Goal: Information Seeking & Learning: Find specific page/section

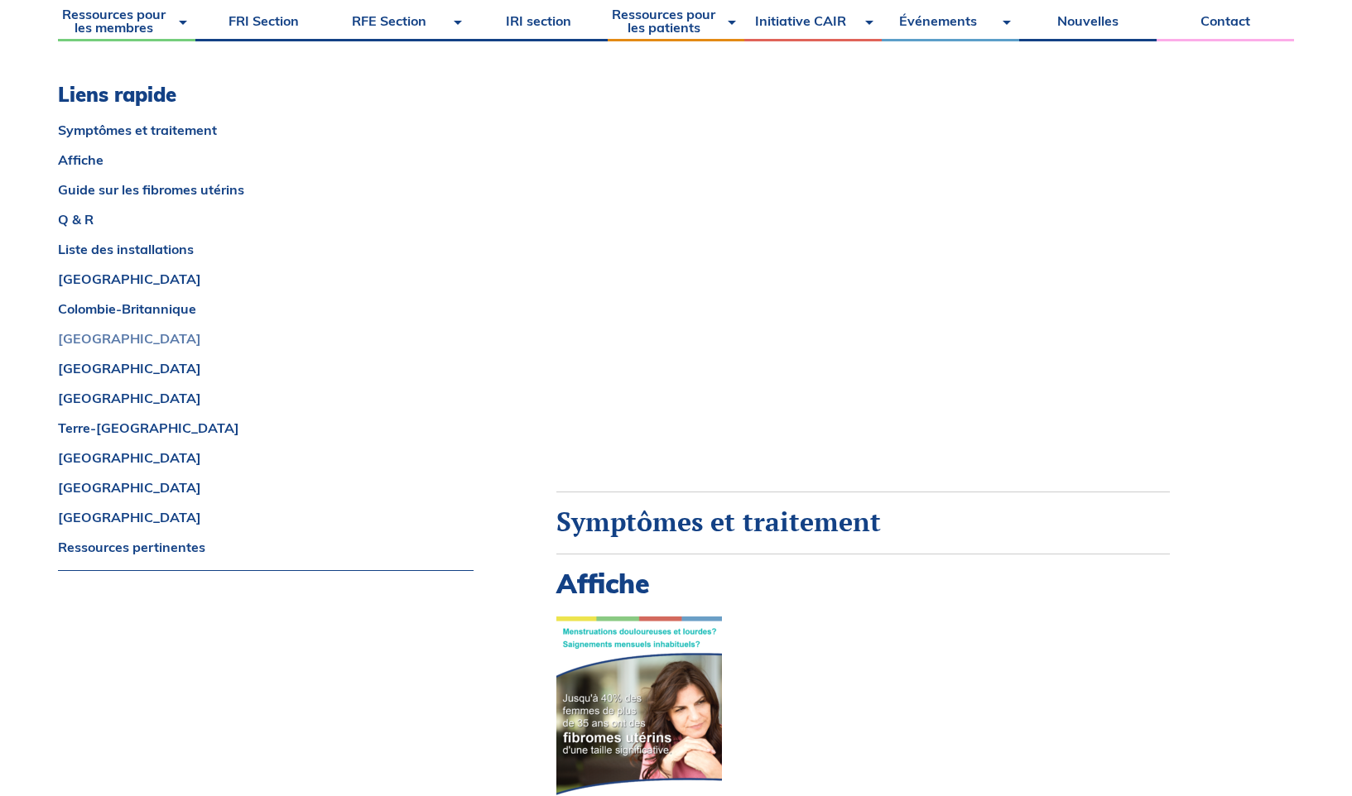
scroll to position [460, 0]
click at [83, 491] on link "[GEOGRAPHIC_DATA]" at bounding box center [266, 487] width 416 height 13
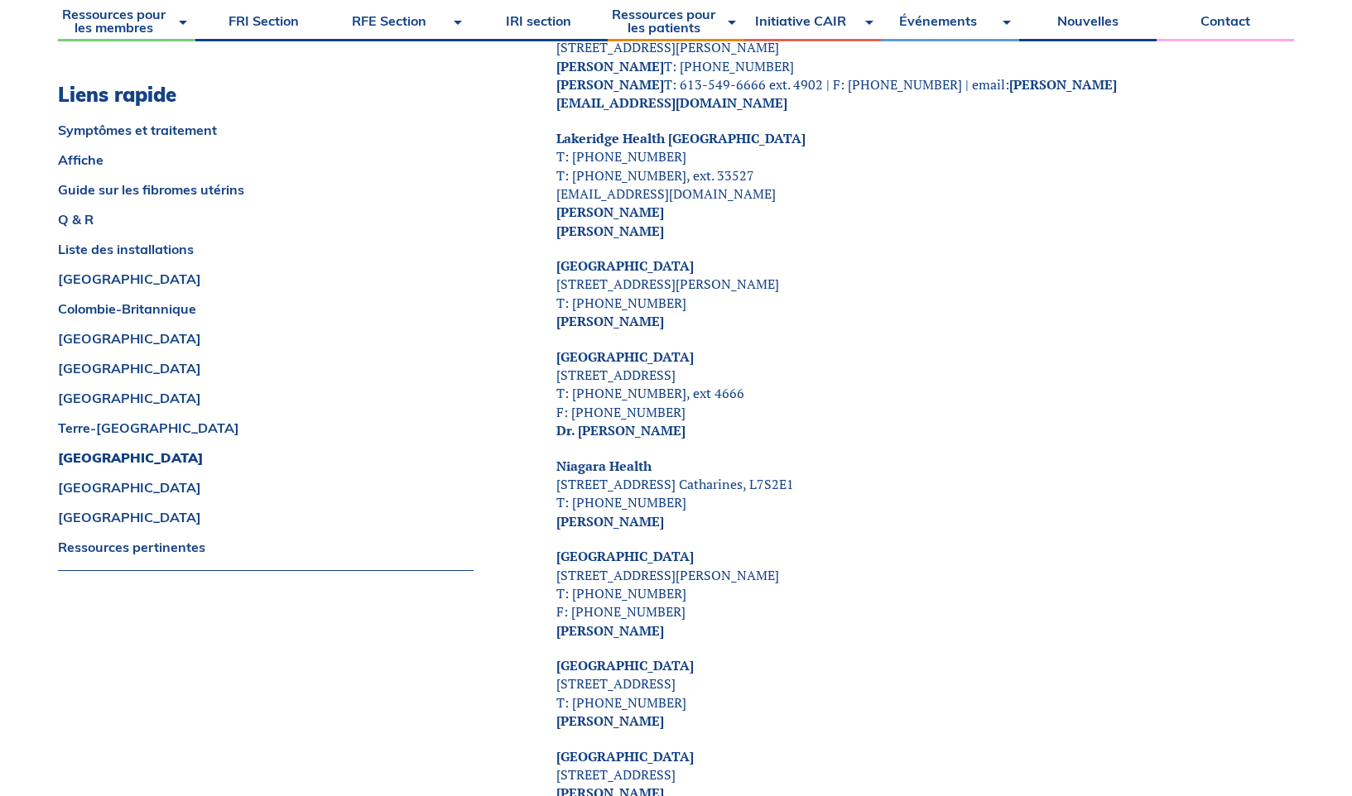
scroll to position [6223, 0]
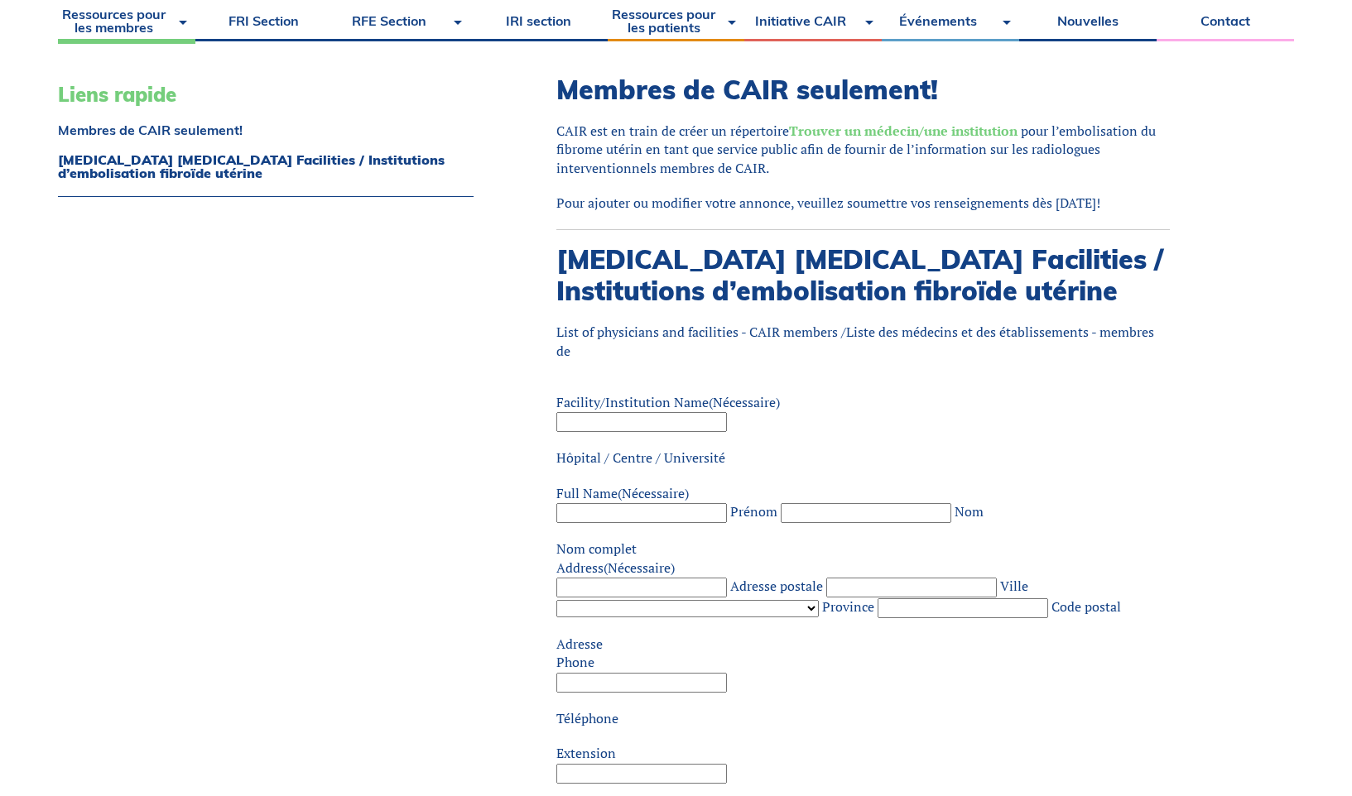
scroll to position [441, 0]
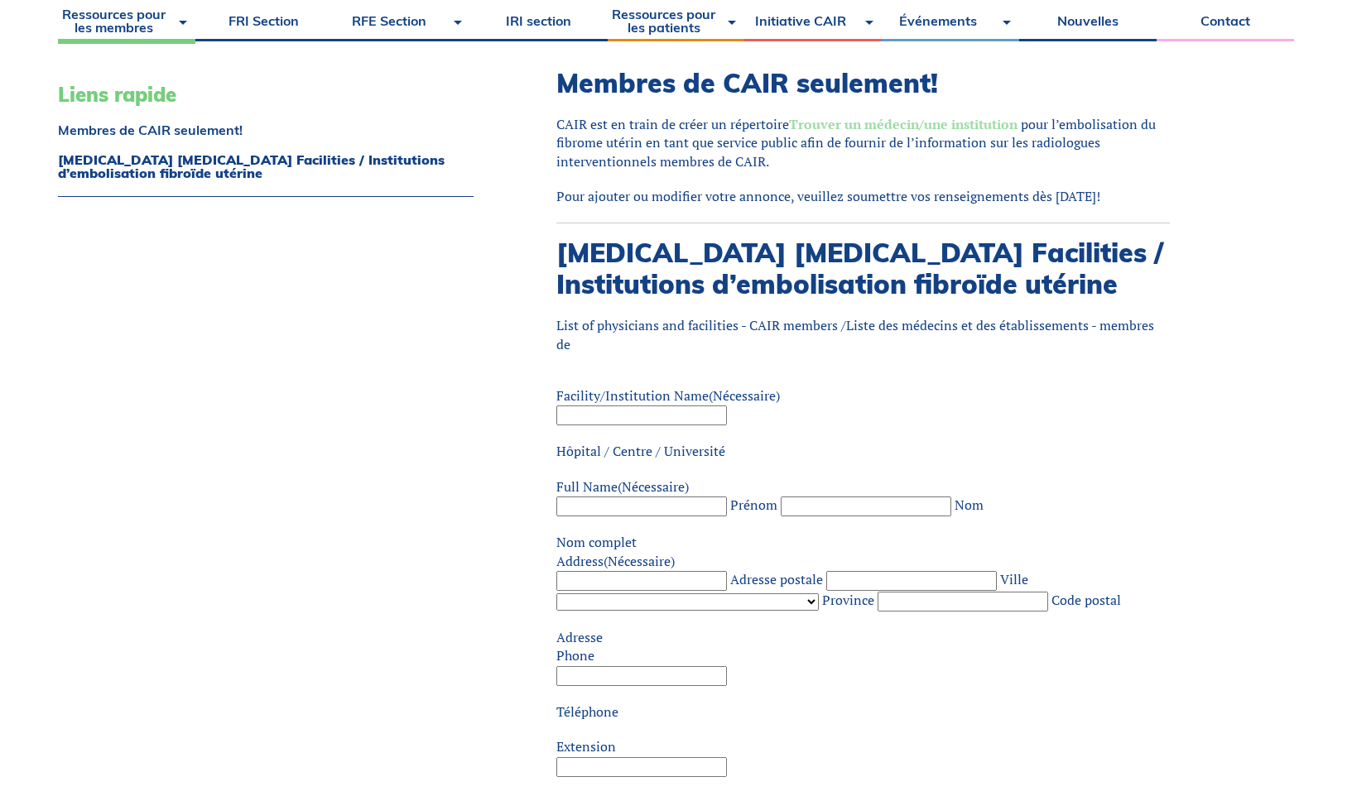
click at [872, 125] on link "Trouver un médecin/une institution" at bounding box center [903, 124] width 228 height 18
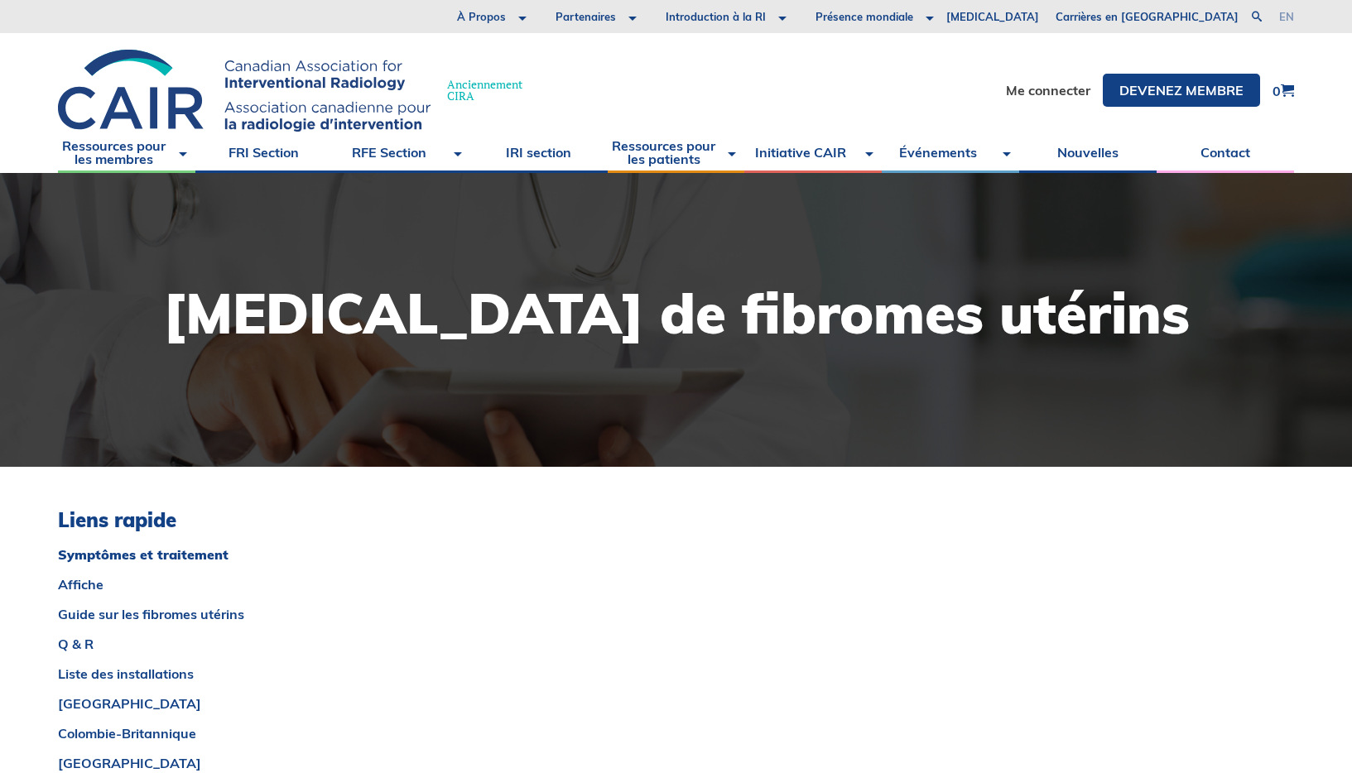
click at [1280, 17] on link "en" at bounding box center [1286, 17] width 15 height 11
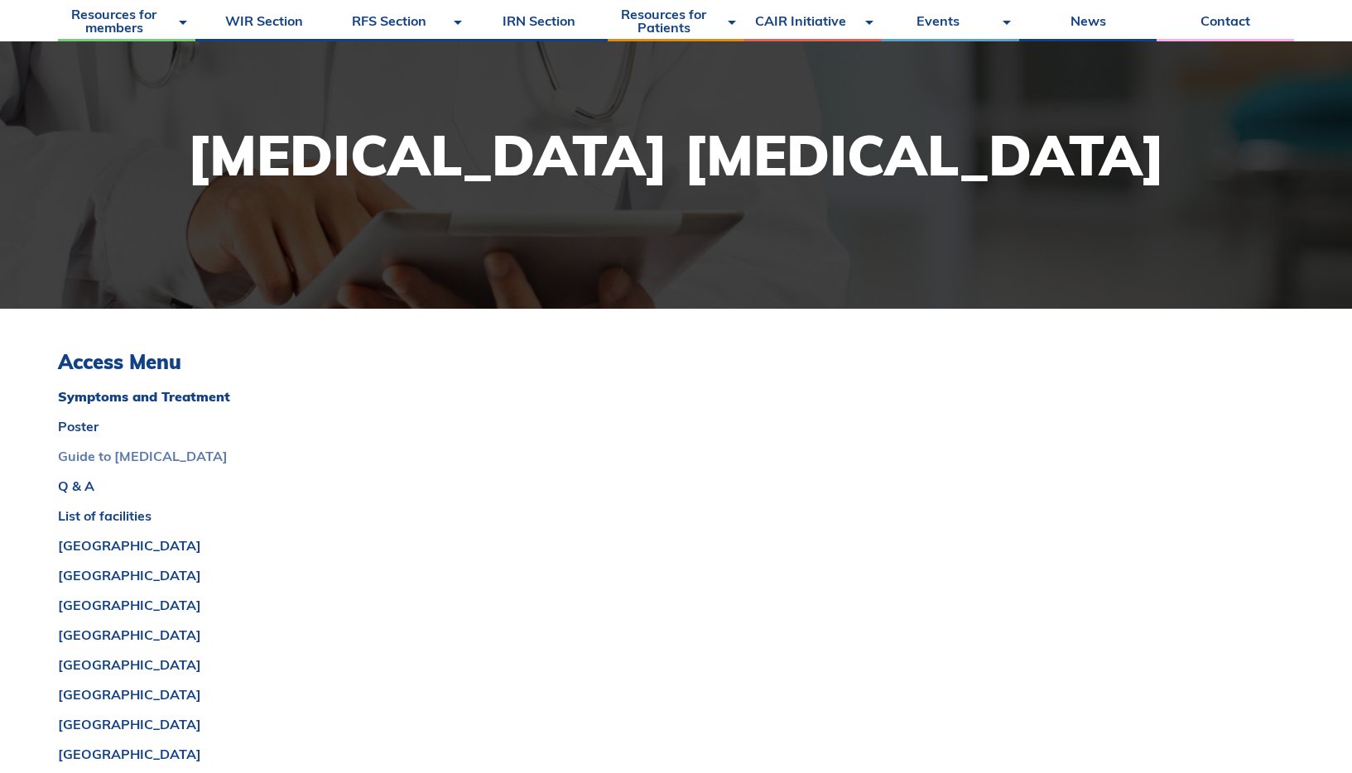
scroll to position [167, 0]
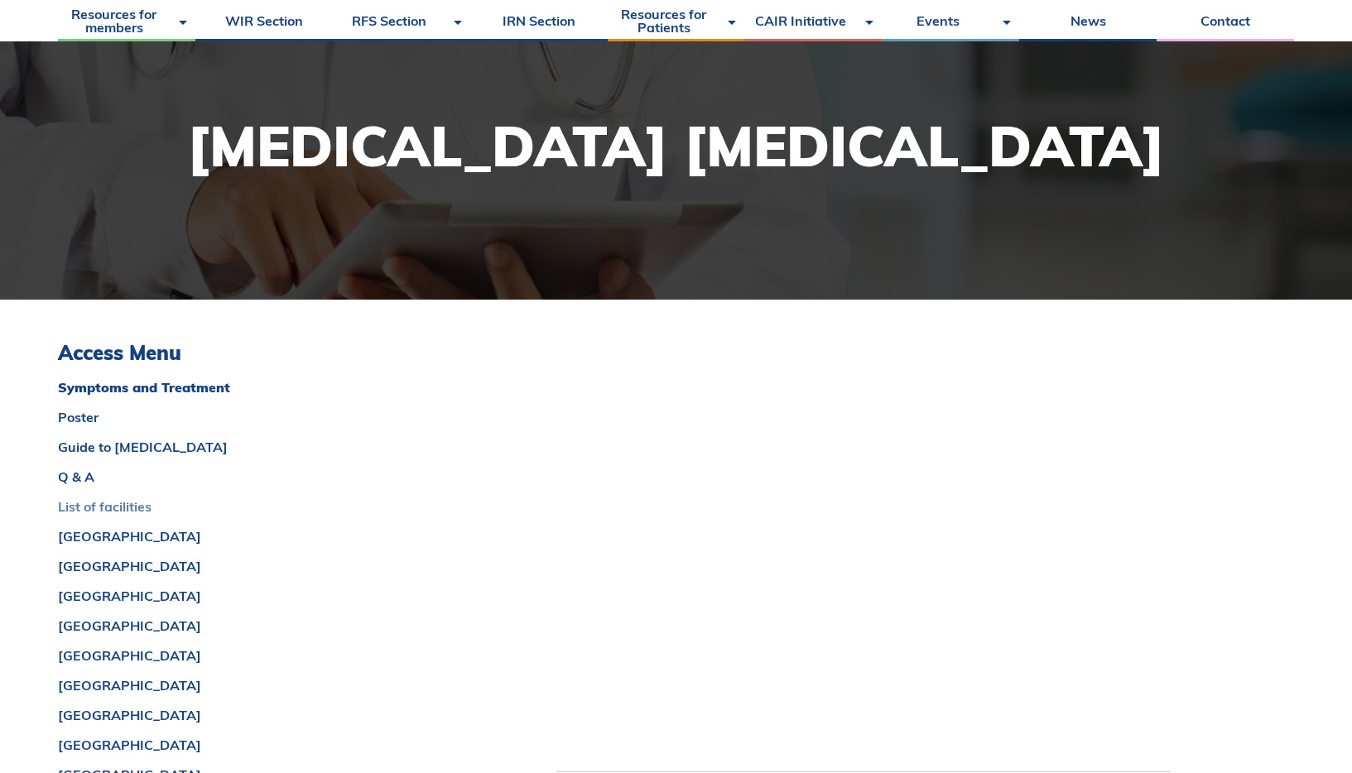
click at [136, 506] on link "List of facilities" at bounding box center [266, 506] width 416 height 13
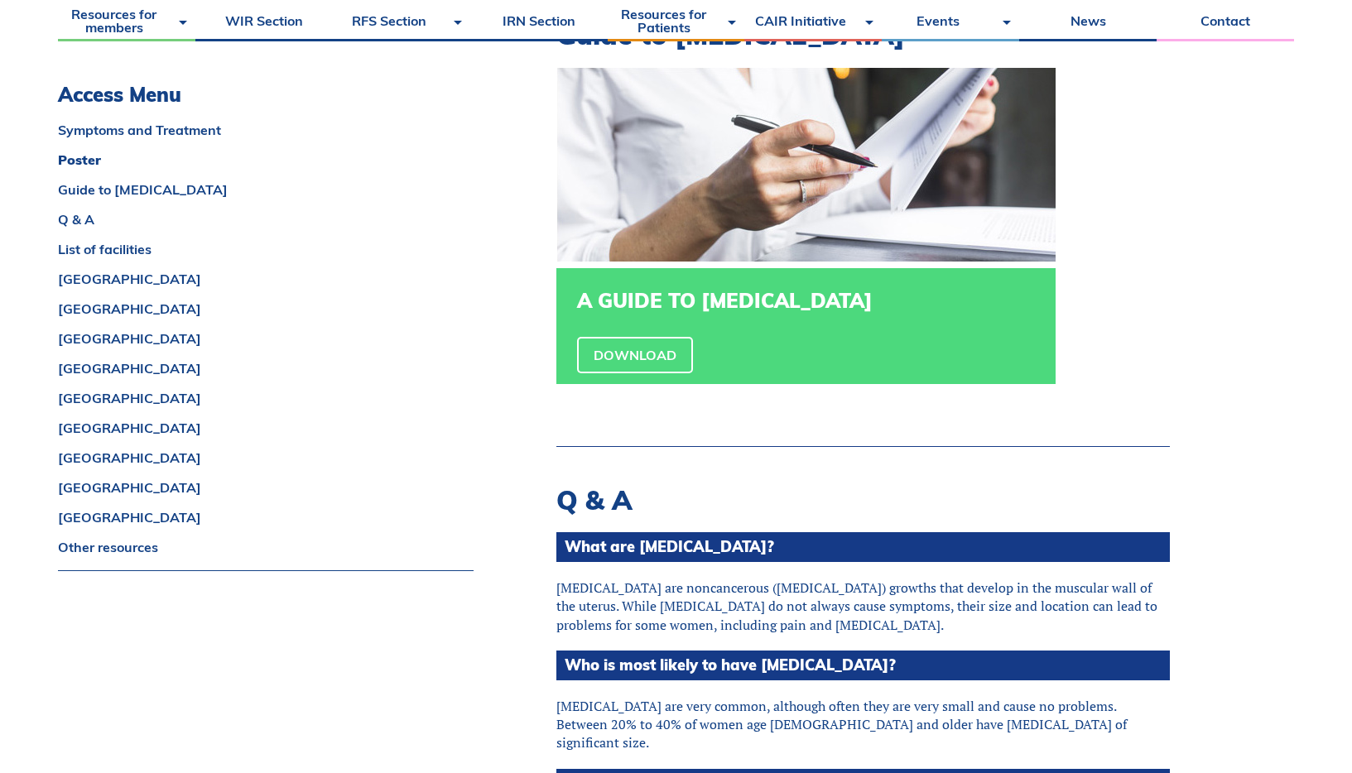
scroll to position [797, 0]
